Goal: Check status: Check status

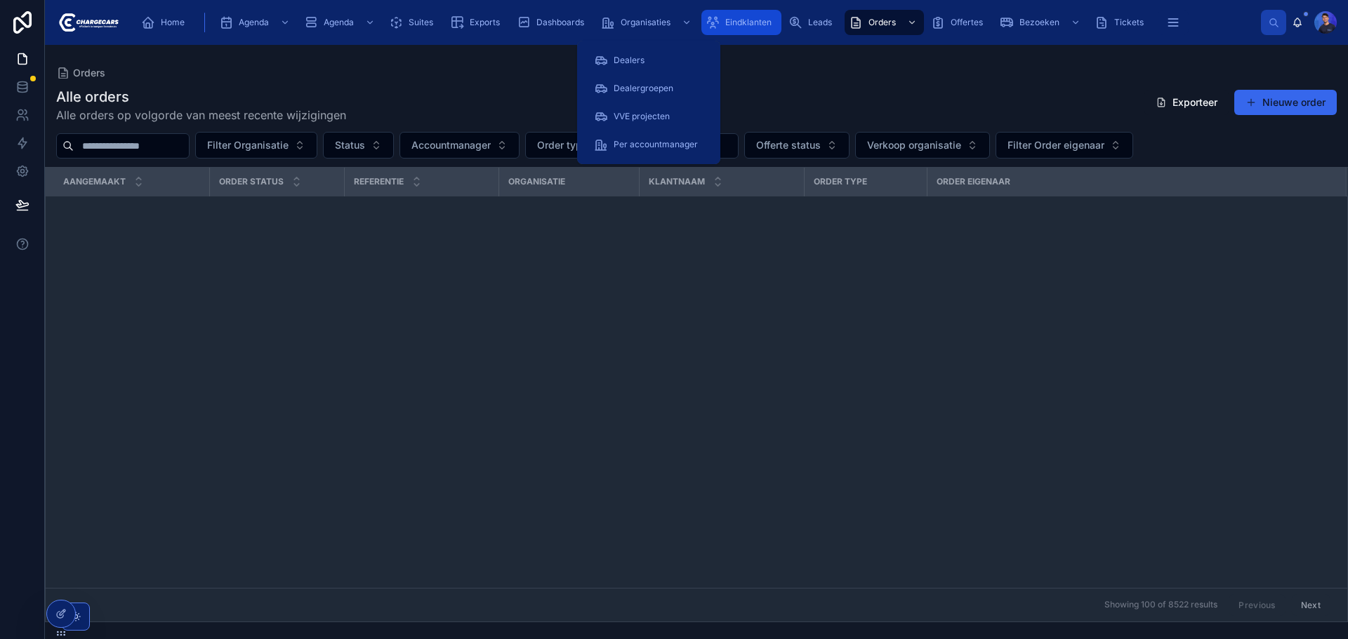
scroll to position [1123, 0]
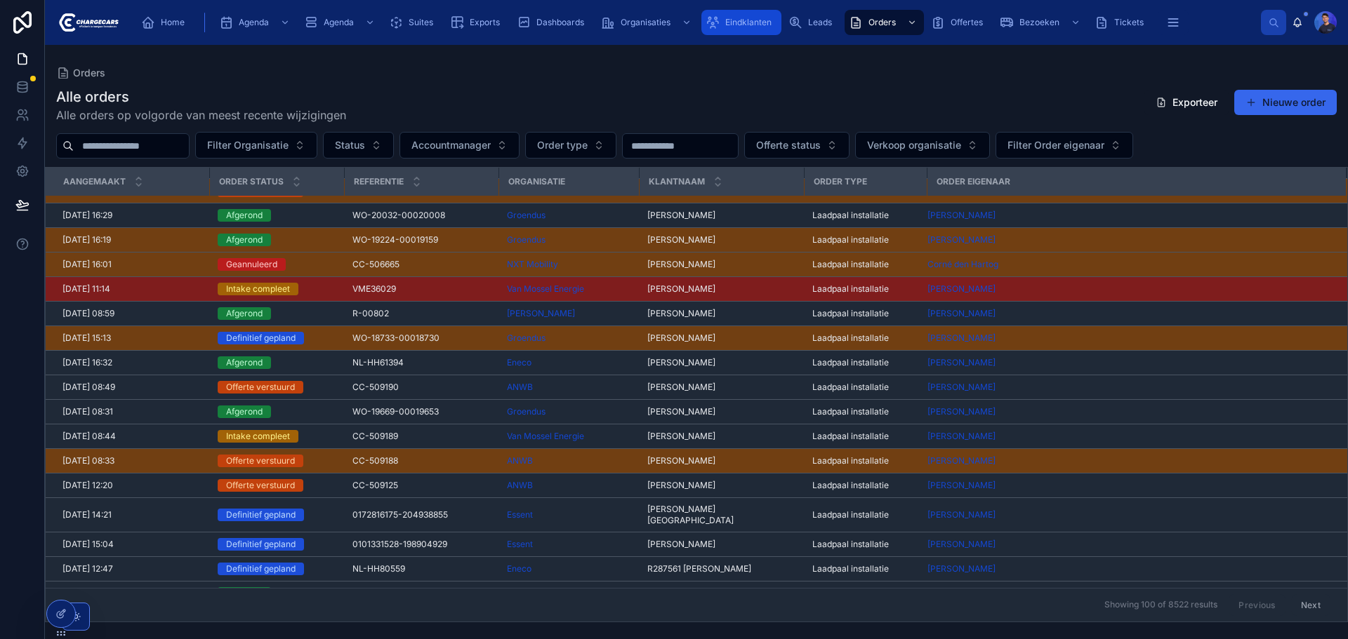
click at [722, 25] on div "Eindklanten" at bounding box center [741, 22] width 72 height 22
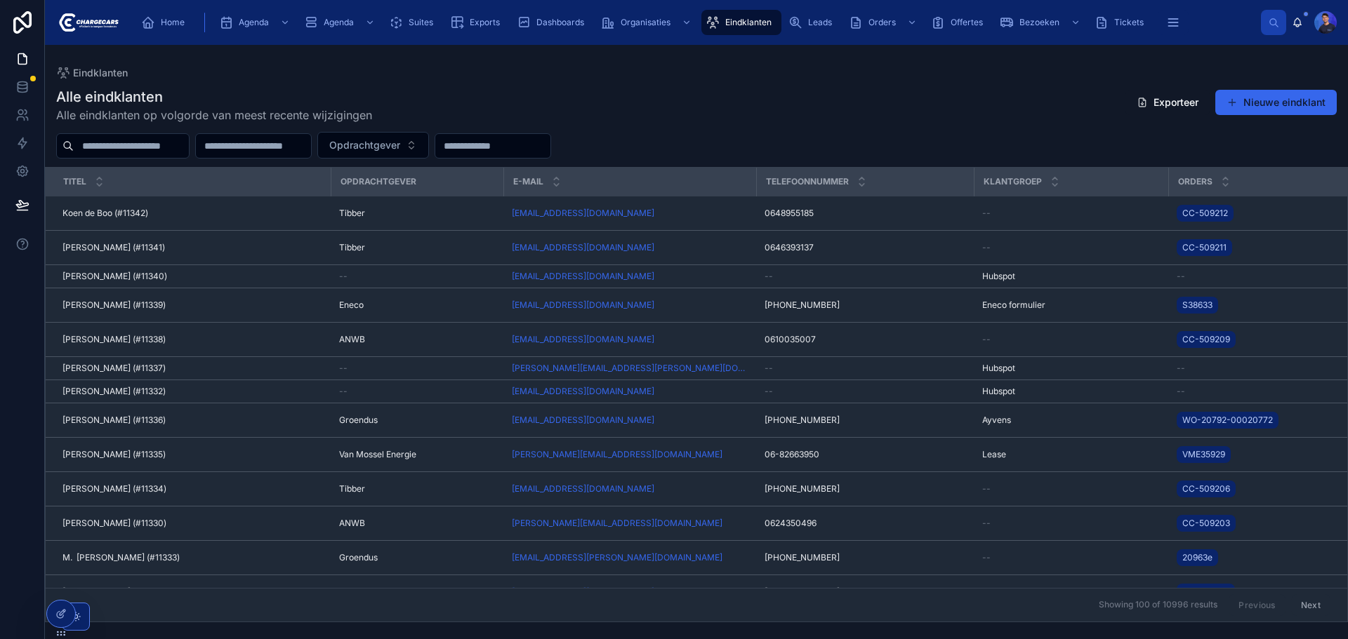
click at [173, 147] on input "text" at bounding box center [131, 146] width 115 height 20
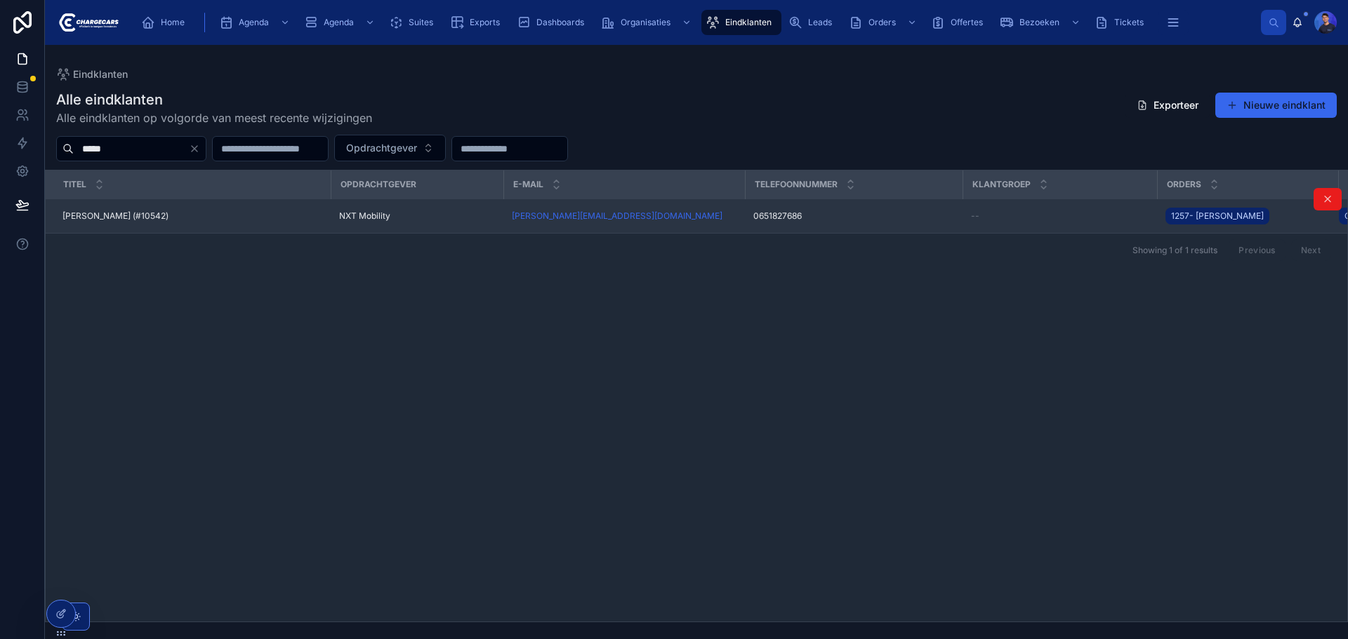
type input "*****"
click at [399, 220] on div "NXT Mobility" at bounding box center [417, 216] width 156 height 11
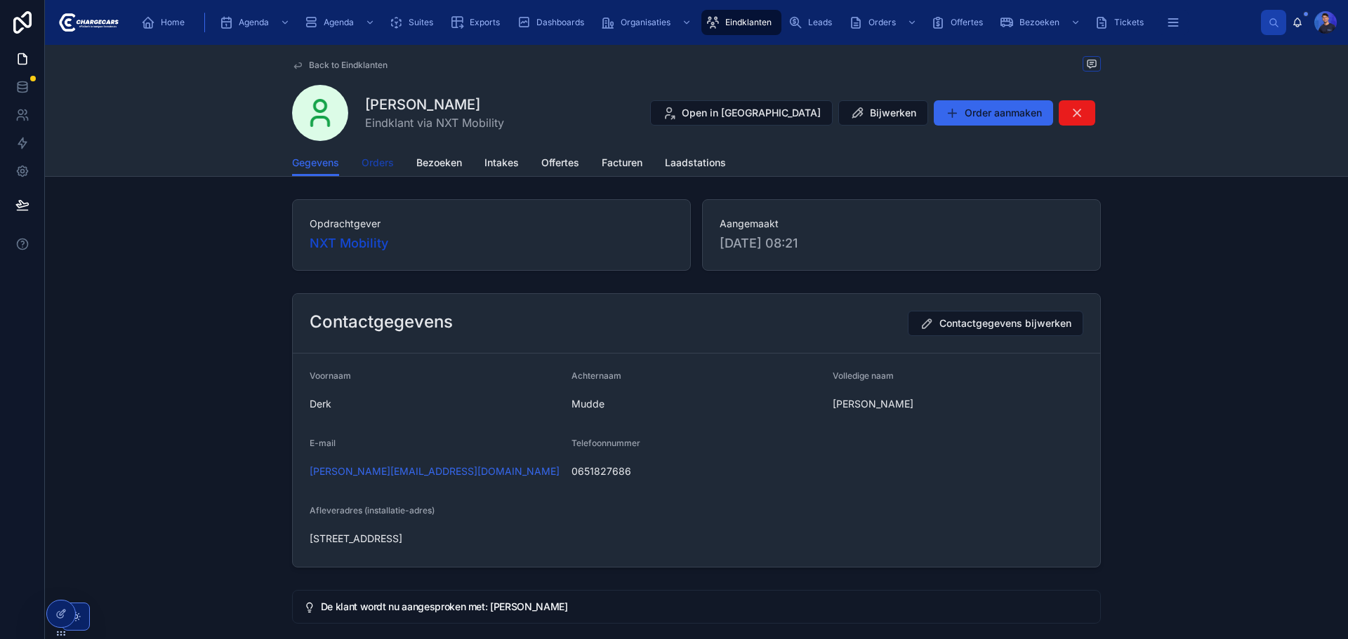
click at [387, 161] on span "Orders" at bounding box center [378, 163] width 32 height 14
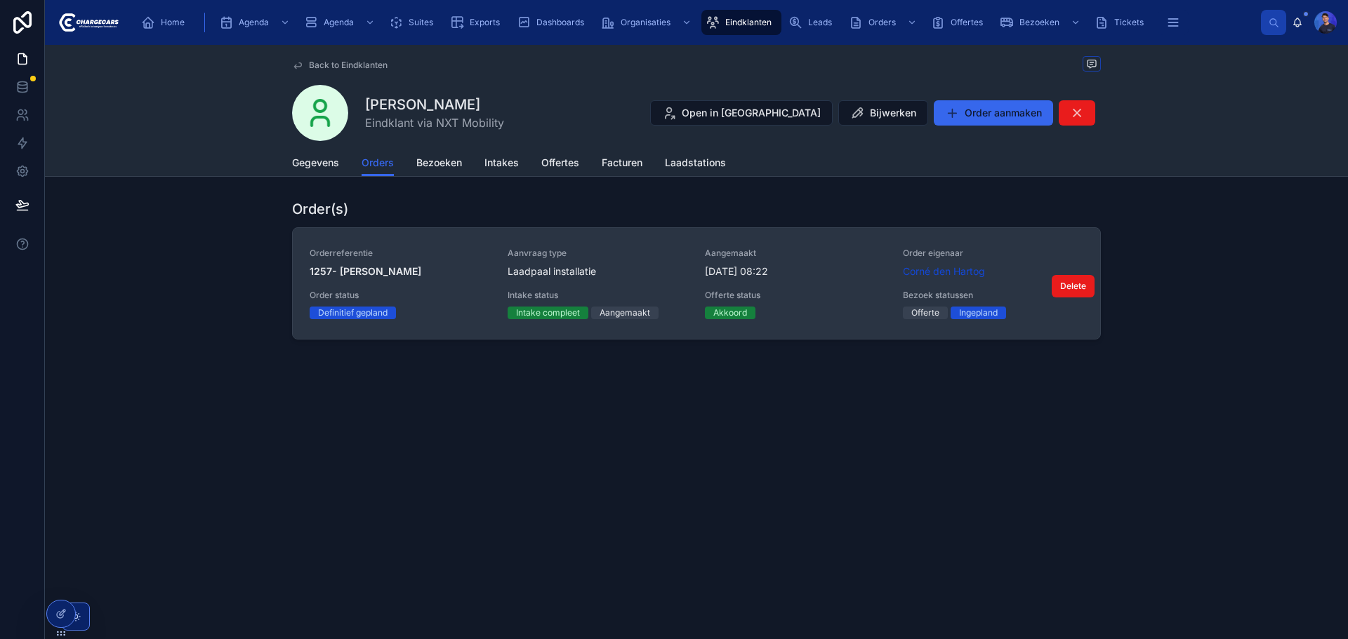
click at [842, 283] on div "Orderreferentie 1257- Derk Mudde Aanvraag type Laadpaal installatie Aangemaakt …" at bounding box center [697, 284] width 774 height 72
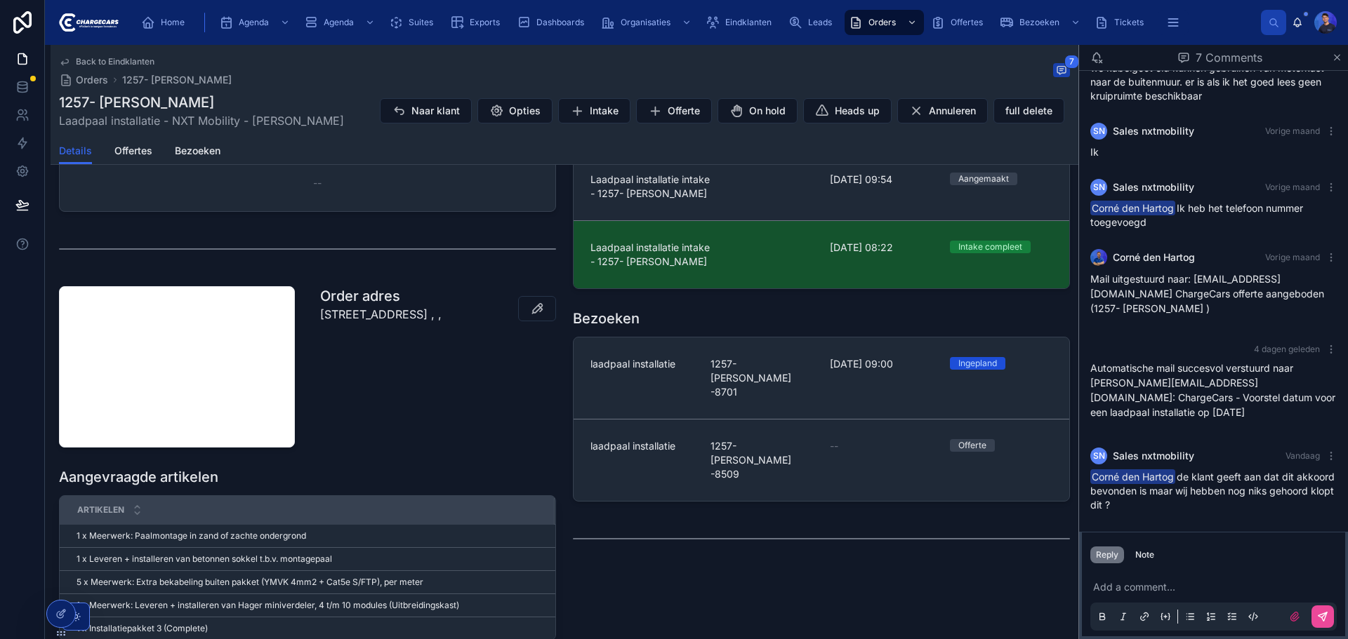
scroll to position [421, 0]
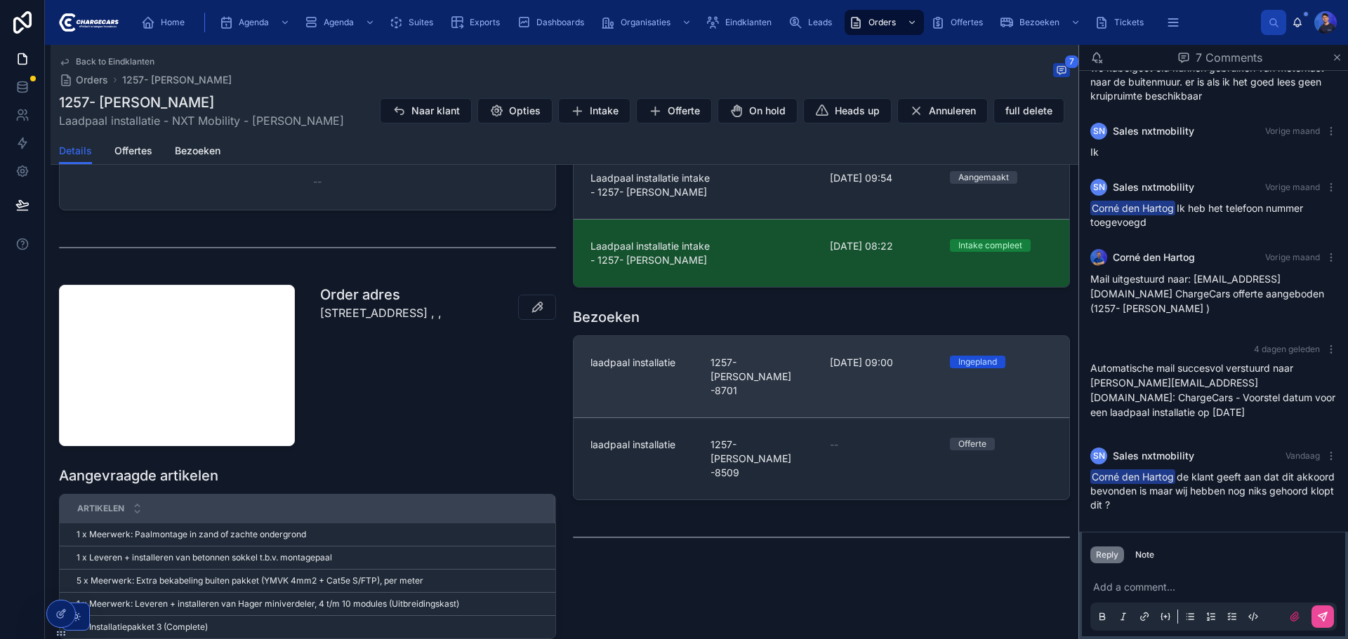
click at [858, 356] on span "12-9-2025 09:00" at bounding box center [881, 363] width 103 height 14
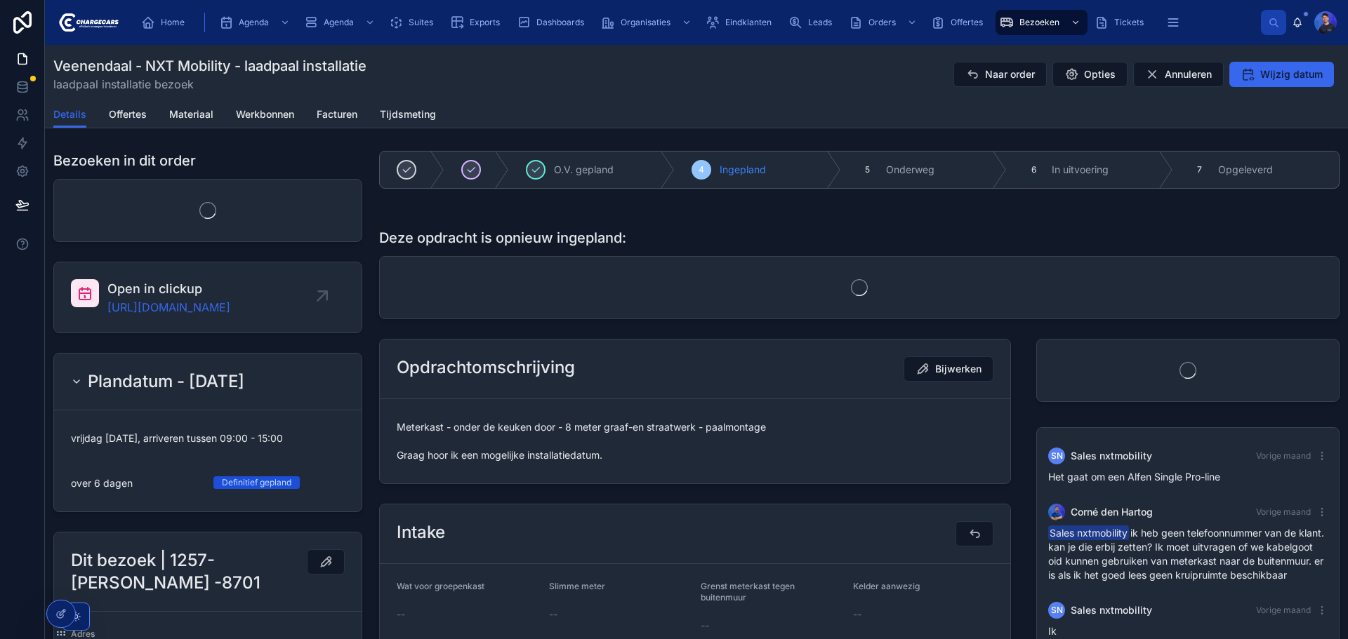
scroll to position [183, 0]
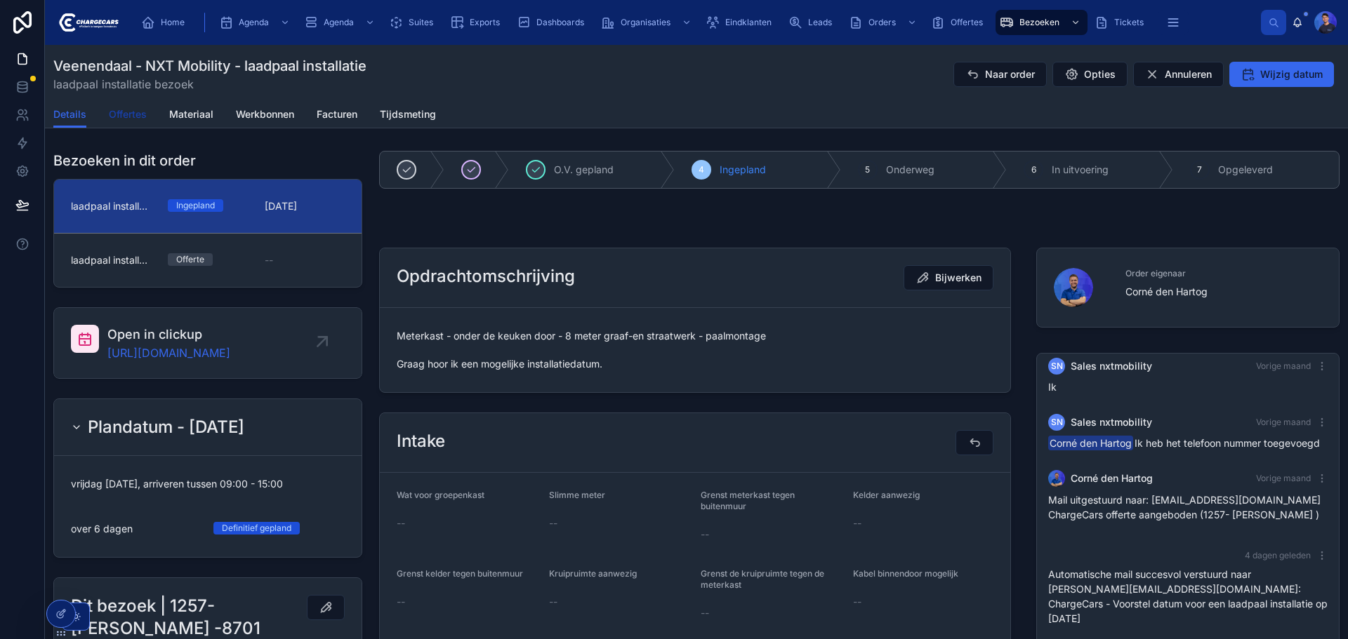
click at [114, 109] on span "Offertes" at bounding box center [128, 114] width 38 height 14
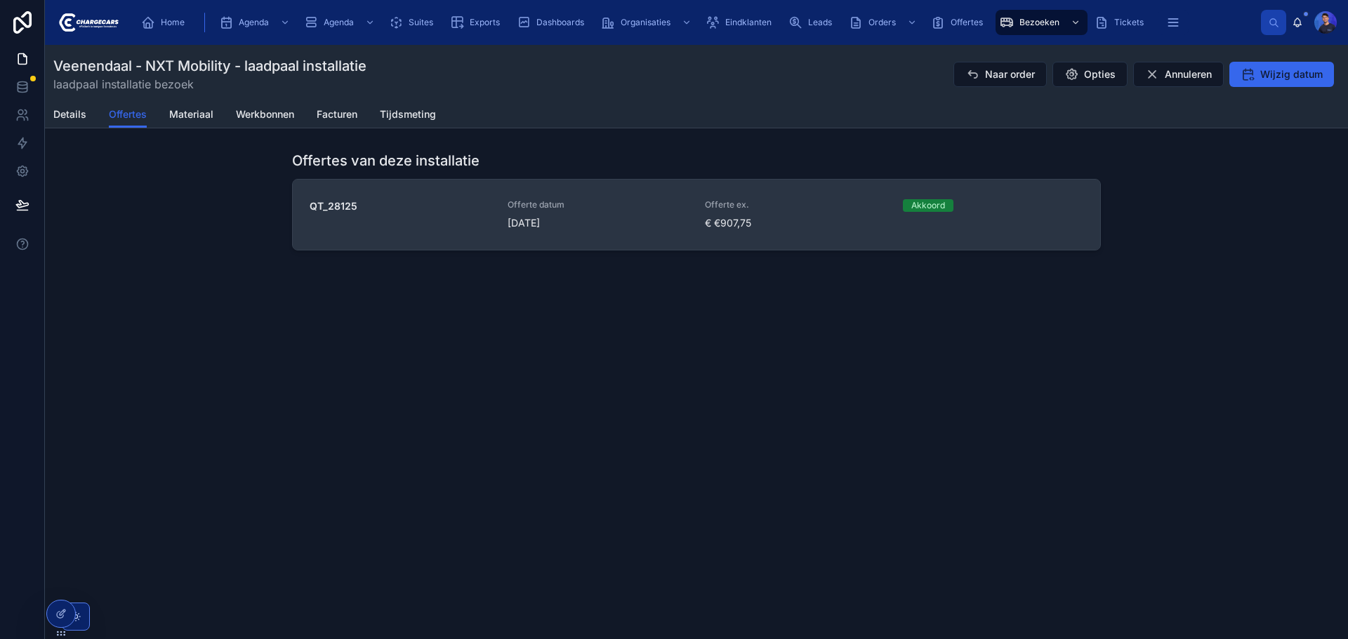
click at [376, 220] on div "QT_28125" at bounding box center [400, 214] width 181 height 31
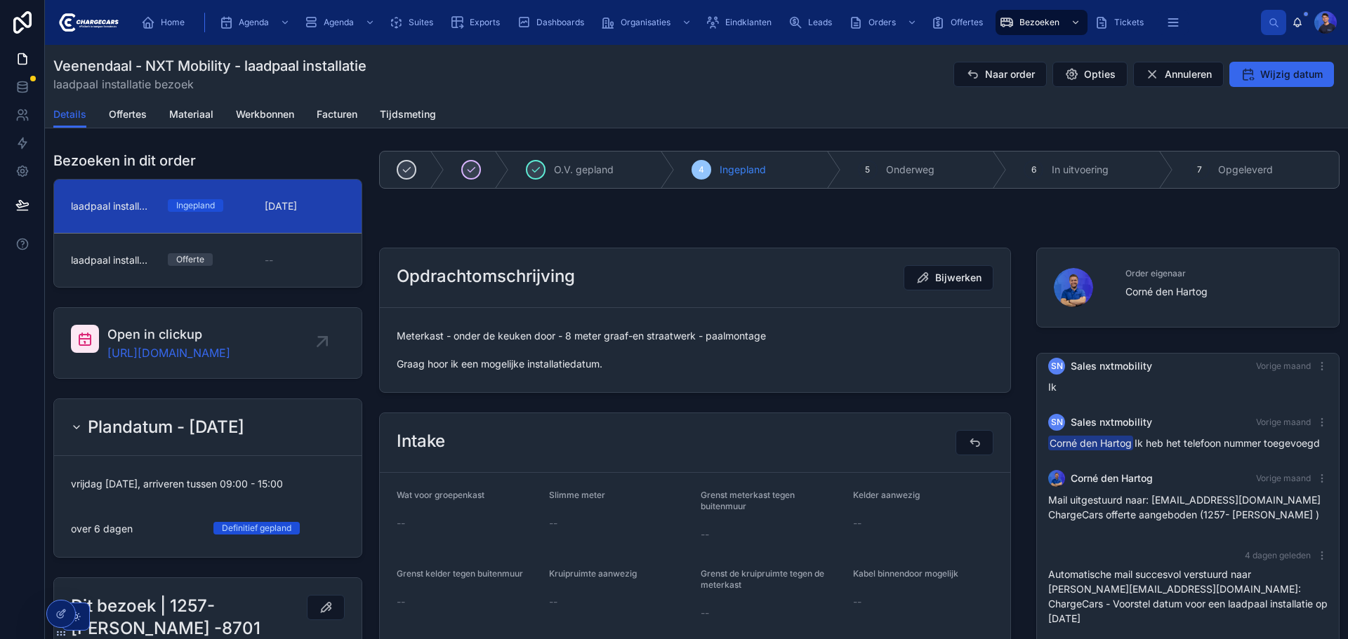
click at [233, 209] on div "Ingepland" at bounding box center [208, 205] width 80 height 13
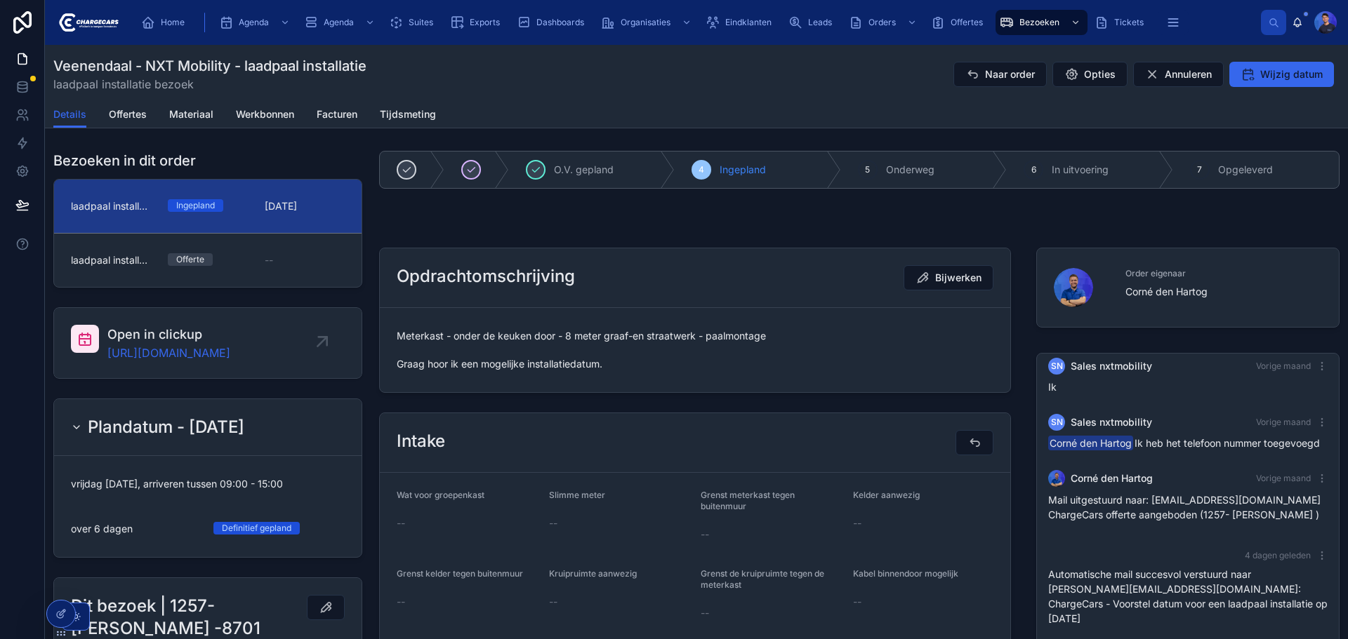
click at [693, 232] on div at bounding box center [859, 228] width 977 height 11
click at [368, 157] on div "Bezoeken in dit order laadpaal installatie Ingepland [DATE] laadpaal installati…" at bounding box center [208, 219] width 326 height 148
click at [1017, 225] on div at bounding box center [859, 228] width 977 height 11
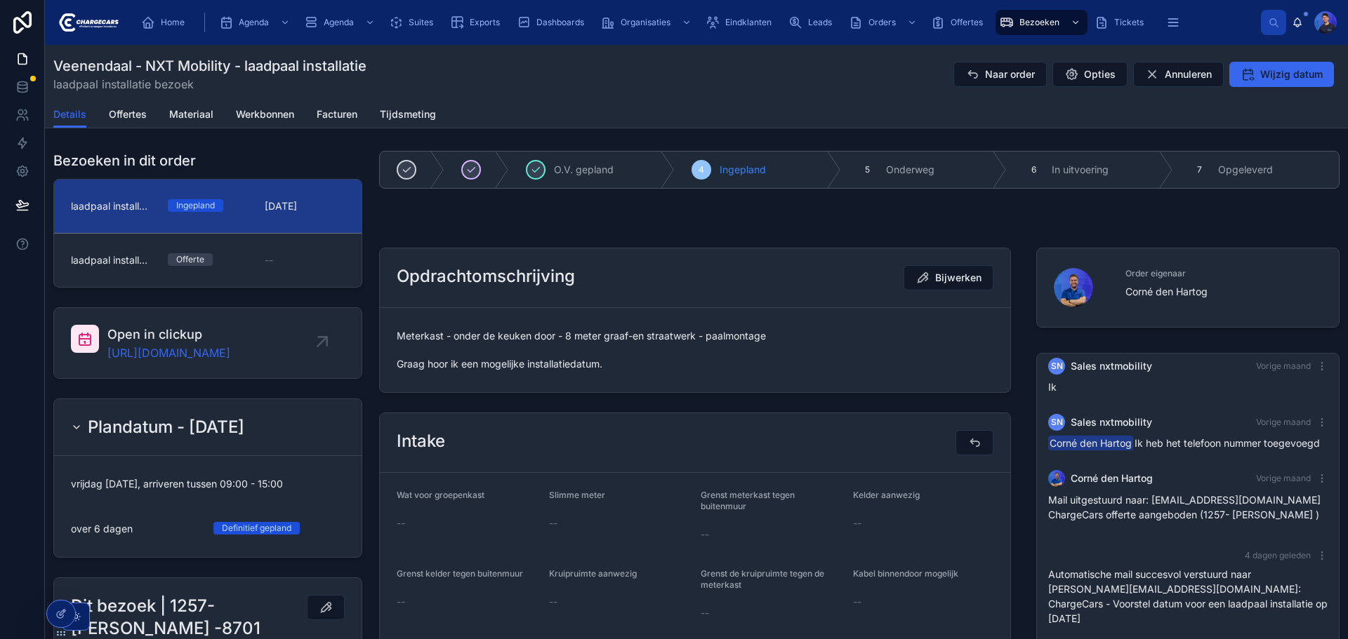
drag, startPoint x: 1011, startPoint y: 229, endPoint x: 1013, endPoint y: 220, distance: 9.4
click at [1011, 228] on div at bounding box center [859, 228] width 977 height 11
click at [63, 586] on icon at bounding box center [60, 583] width 11 height 11
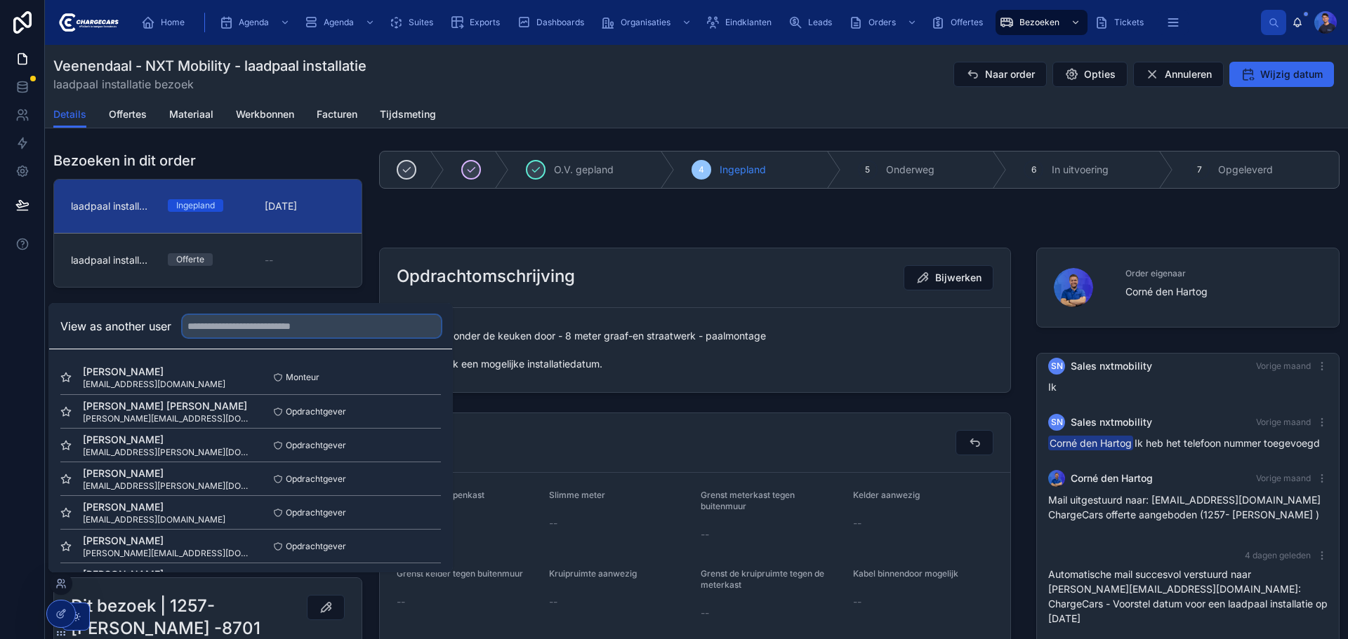
click at [307, 329] on input "text" at bounding box center [312, 326] width 258 height 22
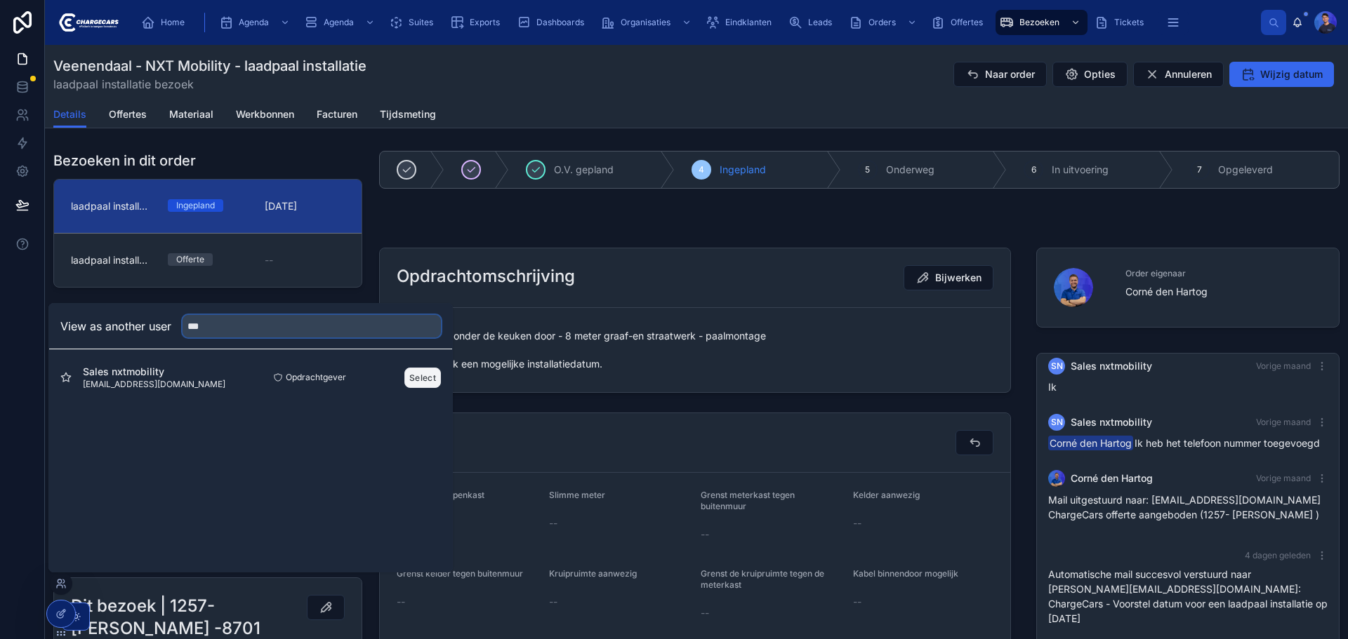
type input "***"
click at [426, 377] on button "Select" at bounding box center [422, 378] width 37 height 20
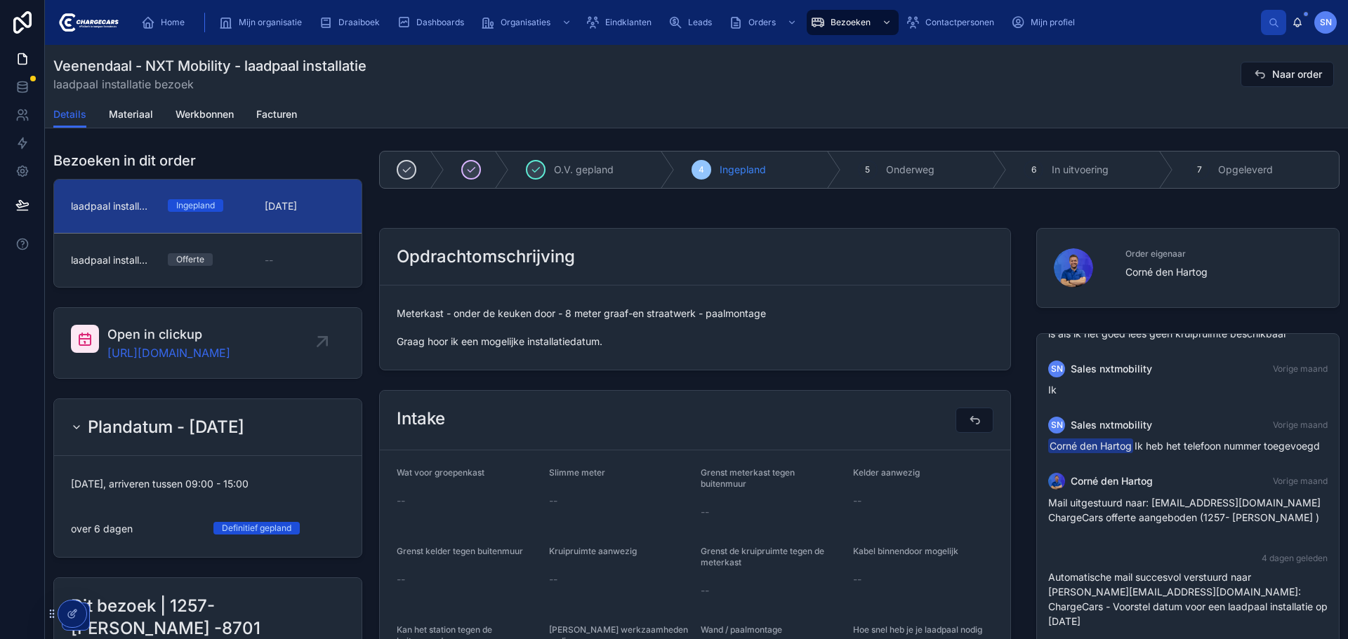
click at [366, 190] on div "Bezoeken in dit order laadpaal installatie Ingepland [DATE] laadpaal installati…" at bounding box center [208, 219] width 326 height 148
click at [768, 112] on div "Details Materiaal Werkbonnen Facturen" at bounding box center [696, 114] width 1286 height 27
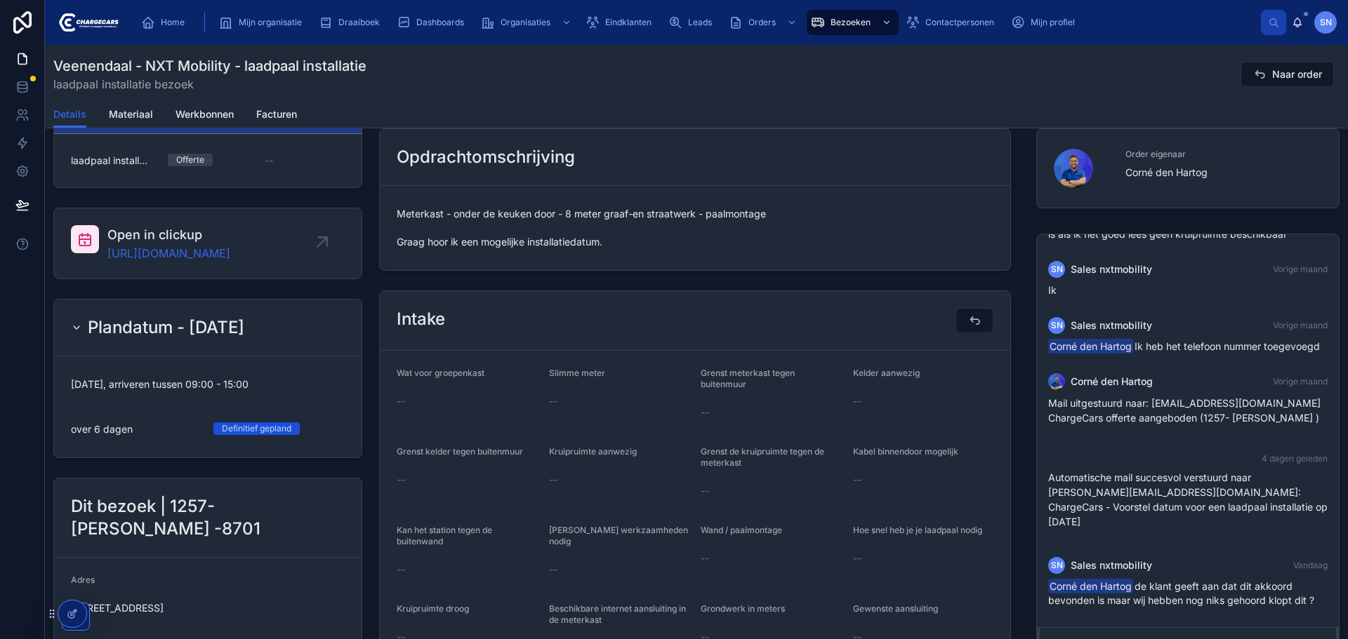
scroll to position [240, 0]
